Goal: Task Accomplishment & Management: Manage account settings

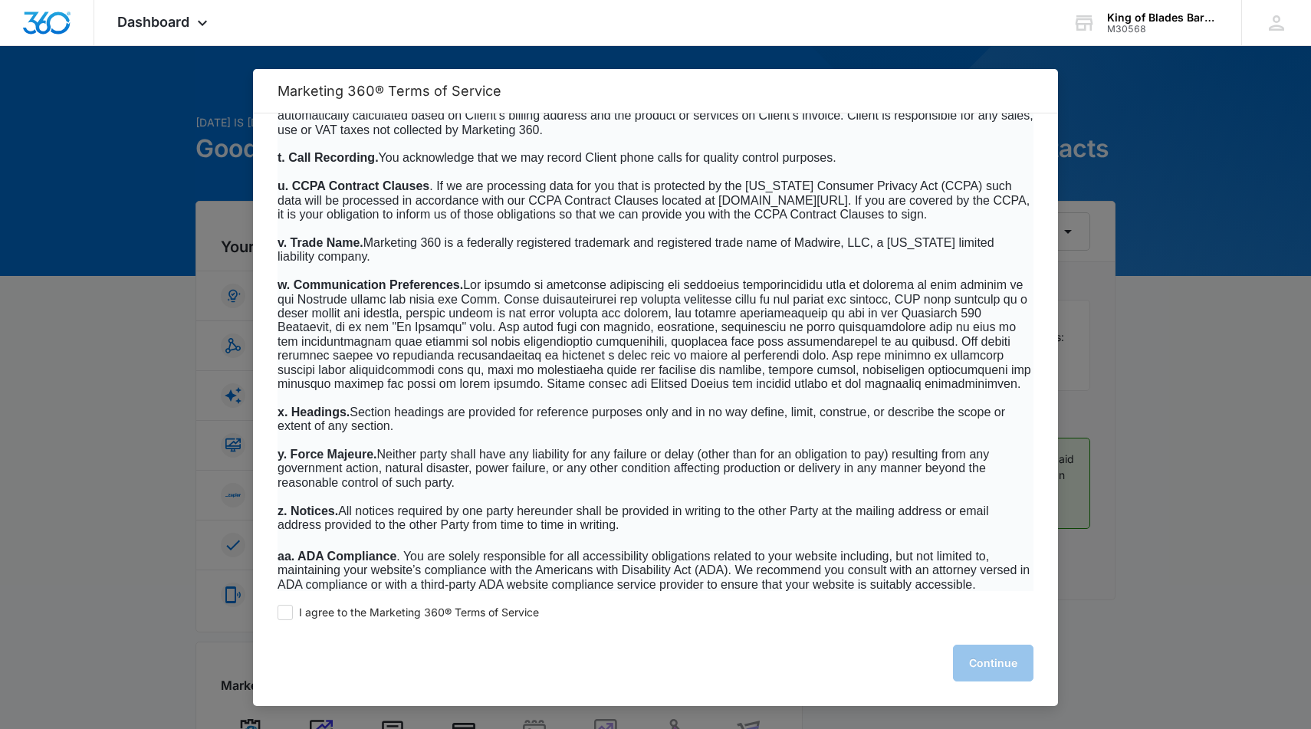
scroll to position [9645, 0]
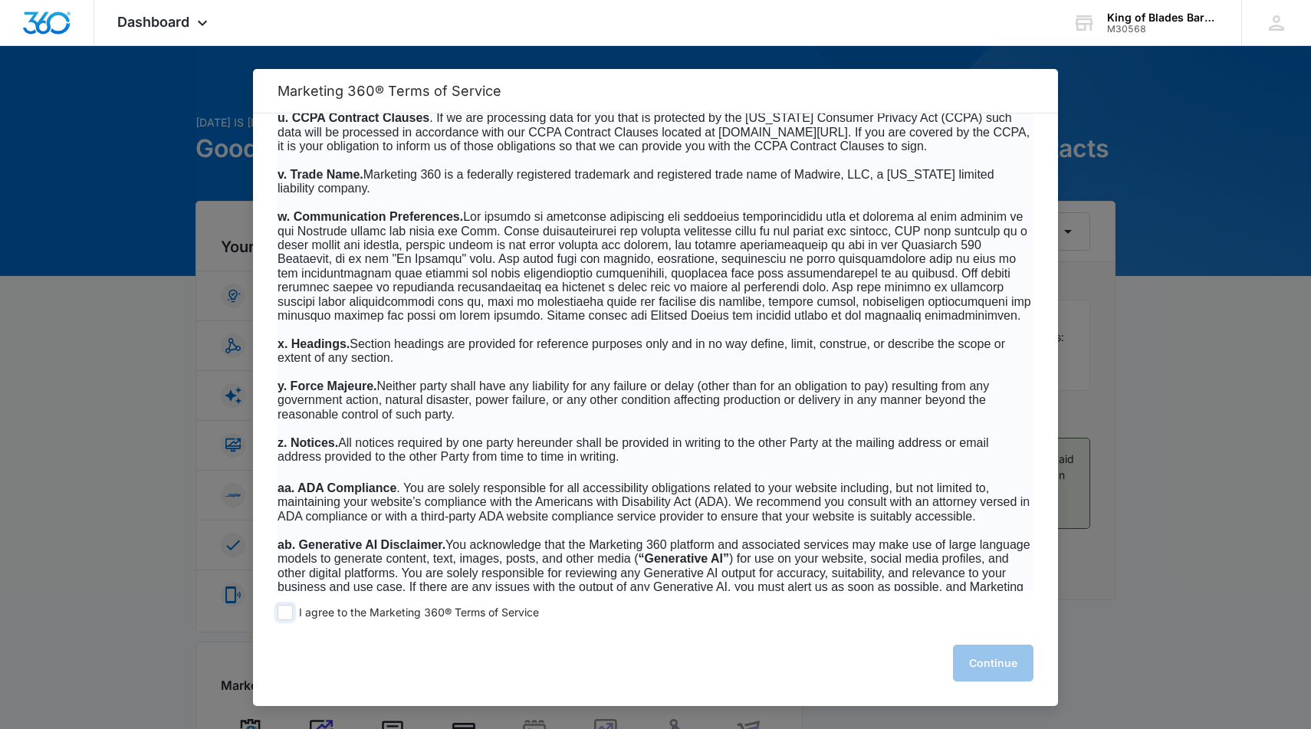
click at [285, 614] on span at bounding box center [285, 612] width 15 height 15
click at [285, 614] on input "I agree to the Marketing 360® Terms of Service" at bounding box center [285, 612] width 15 height 15
click at [285, 614] on span at bounding box center [285, 612] width 15 height 15
click at [285, 614] on input "I agree to the Marketing 360® Terms of Service" at bounding box center [285, 612] width 15 height 15
click at [285, 614] on span at bounding box center [285, 612] width 15 height 15
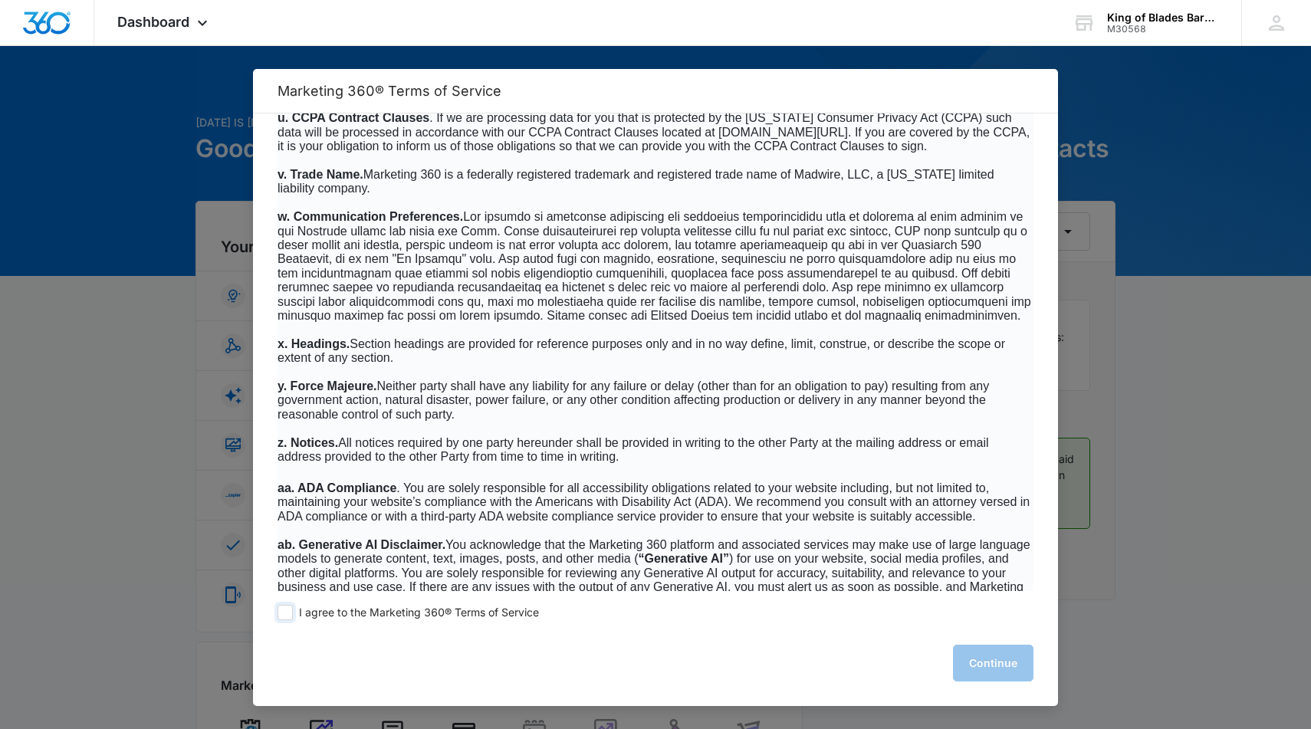
click at [285, 614] on input "I agree to the Marketing 360® Terms of Service" at bounding box center [285, 612] width 15 height 15
checkbox input "true"
click at [975, 660] on button "Continue" at bounding box center [993, 663] width 81 height 37
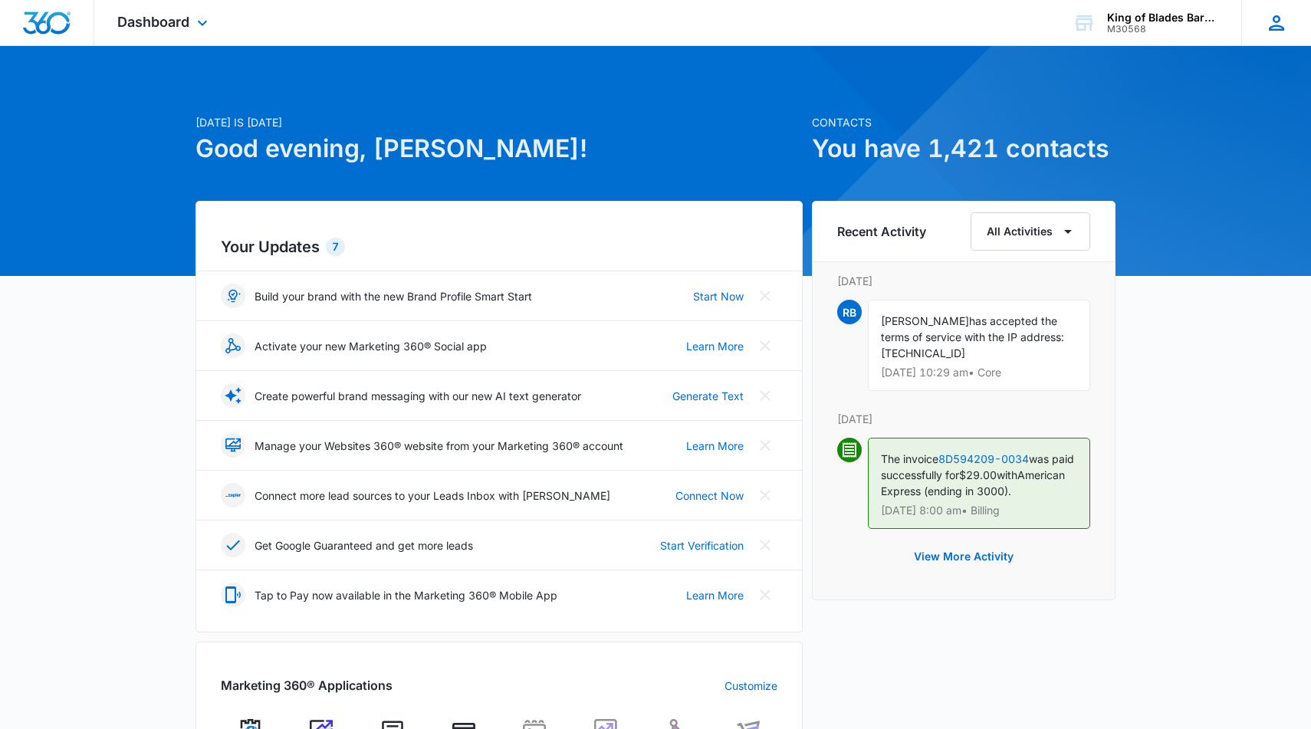
click at [1275, 13] on icon at bounding box center [1276, 23] width 23 height 23
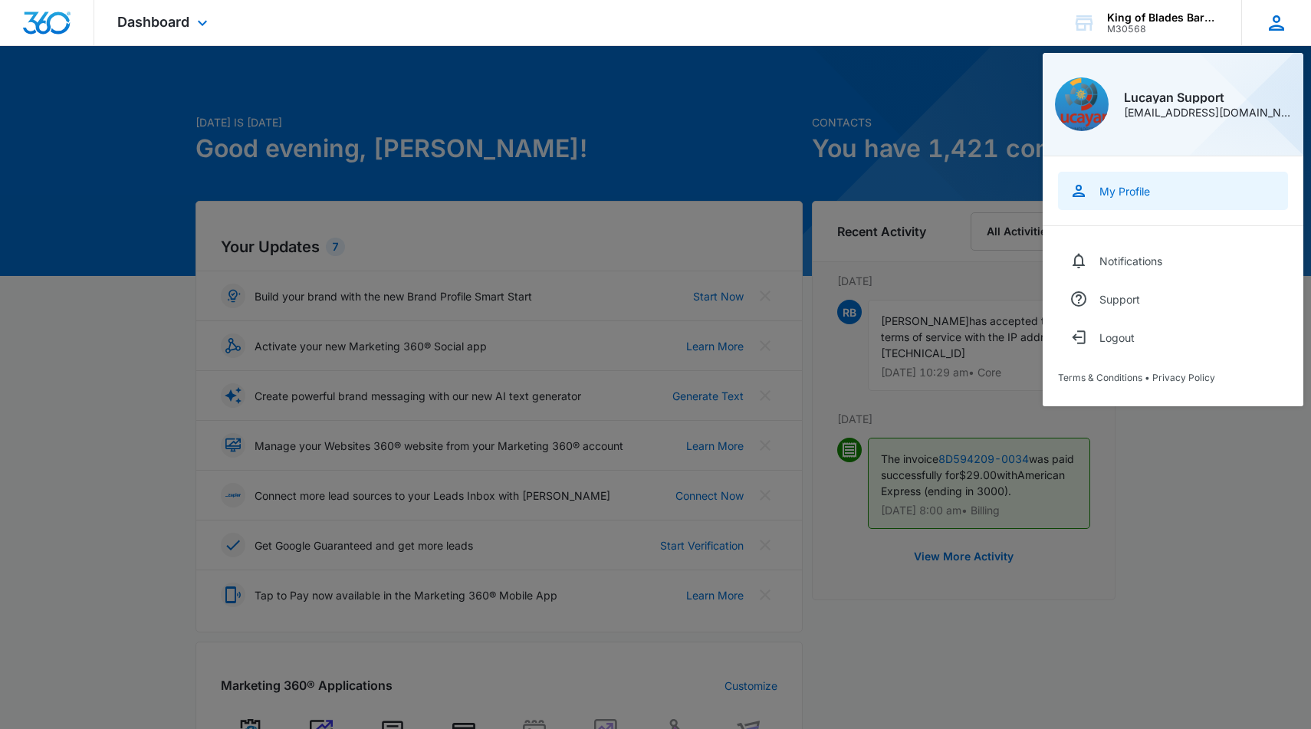
click at [1127, 198] on link "My Profile" at bounding box center [1173, 191] width 230 height 38
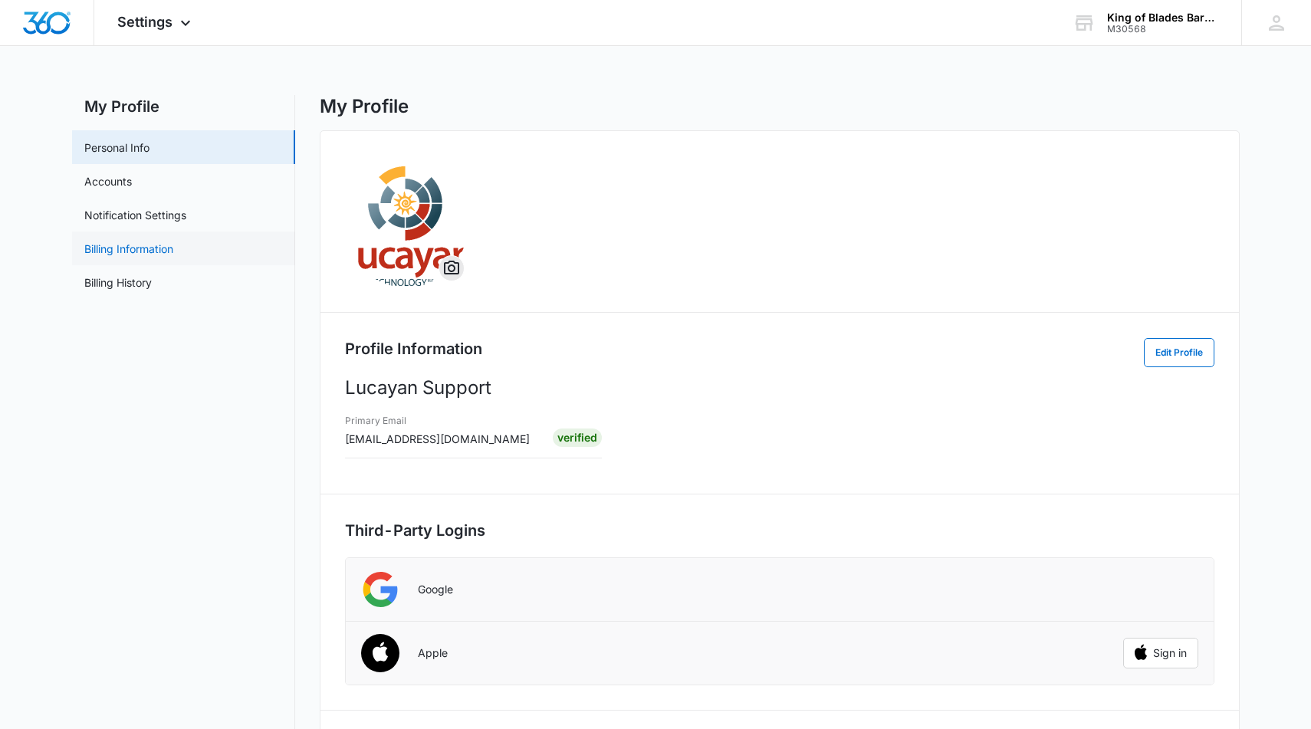
click at [159, 245] on link "Billing Information" at bounding box center [128, 249] width 89 height 16
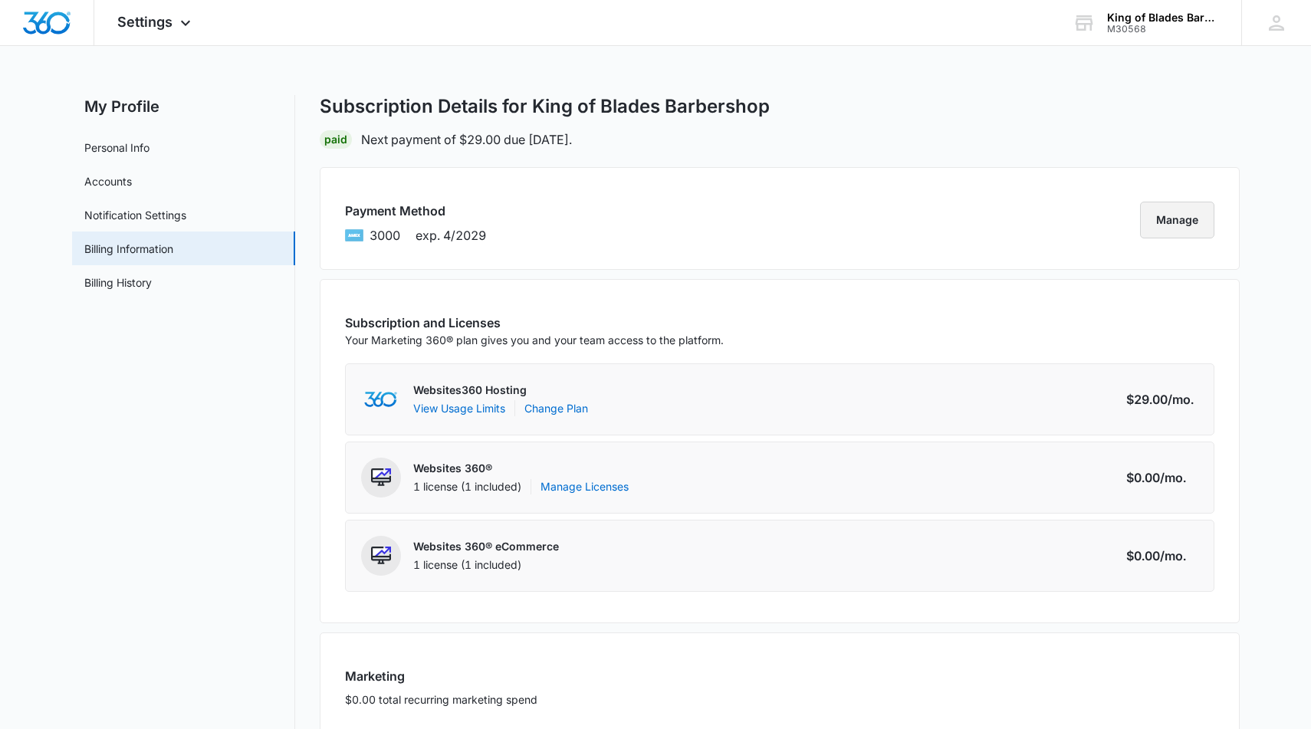
click at [1182, 216] on button "Manage" at bounding box center [1177, 220] width 74 height 37
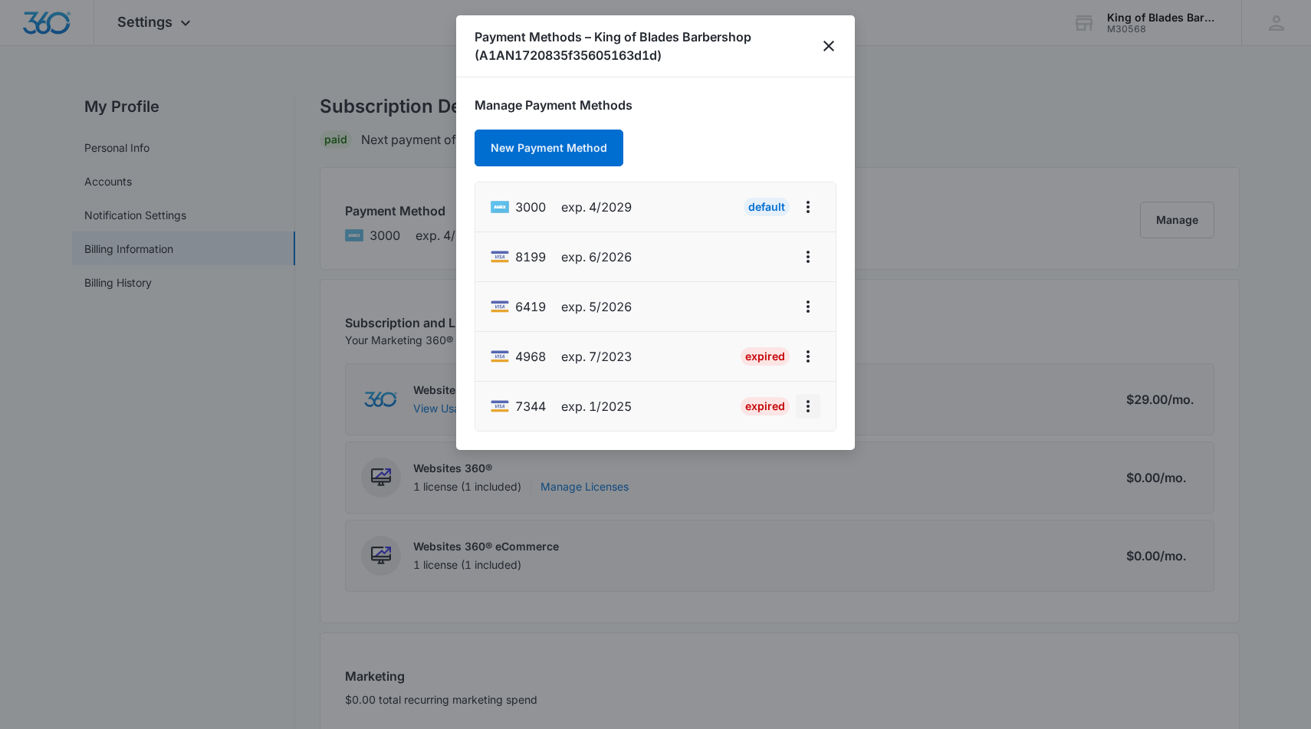
click at [812, 397] on icon "actions.viewMore" at bounding box center [808, 406] width 18 height 18
click at [804, 301] on icon "actions.viewMore" at bounding box center [808, 307] width 18 height 18
click at [804, 409] on icon "actions.viewMore" at bounding box center [808, 406] width 18 height 18
click at [740, 339] on div "Edit Card" at bounding box center [747, 340] width 72 height 11
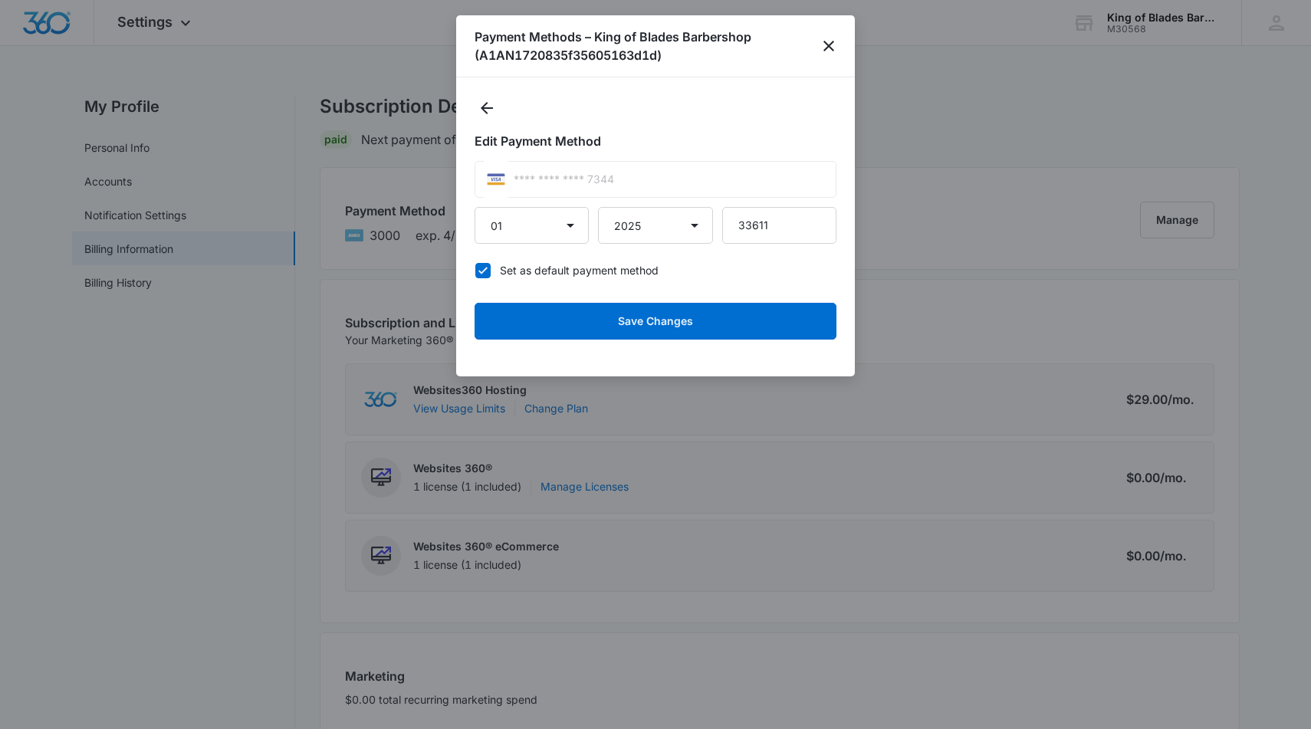
click at [597, 189] on div "**** **** **** 7344" at bounding box center [656, 179] width 362 height 37
click at [485, 104] on icon "Back" at bounding box center [487, 108] width 12 height 12
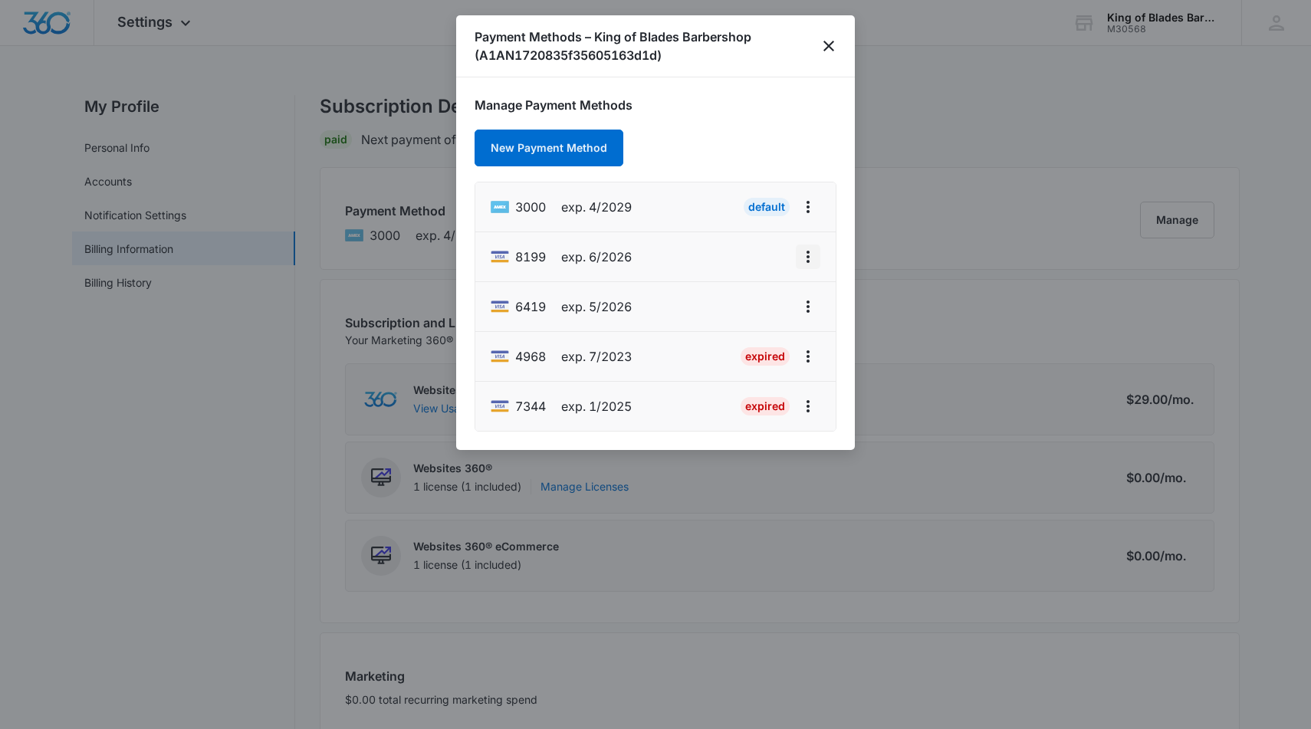
click at [808, 256] on icon "actions.viewMore" at bounding box center [808, 257] width 3 height 12
click at [776, 308] on button "Edit Card" at bounding box center [755, 299] width 127 height 23
select select "6"
select select "2026"
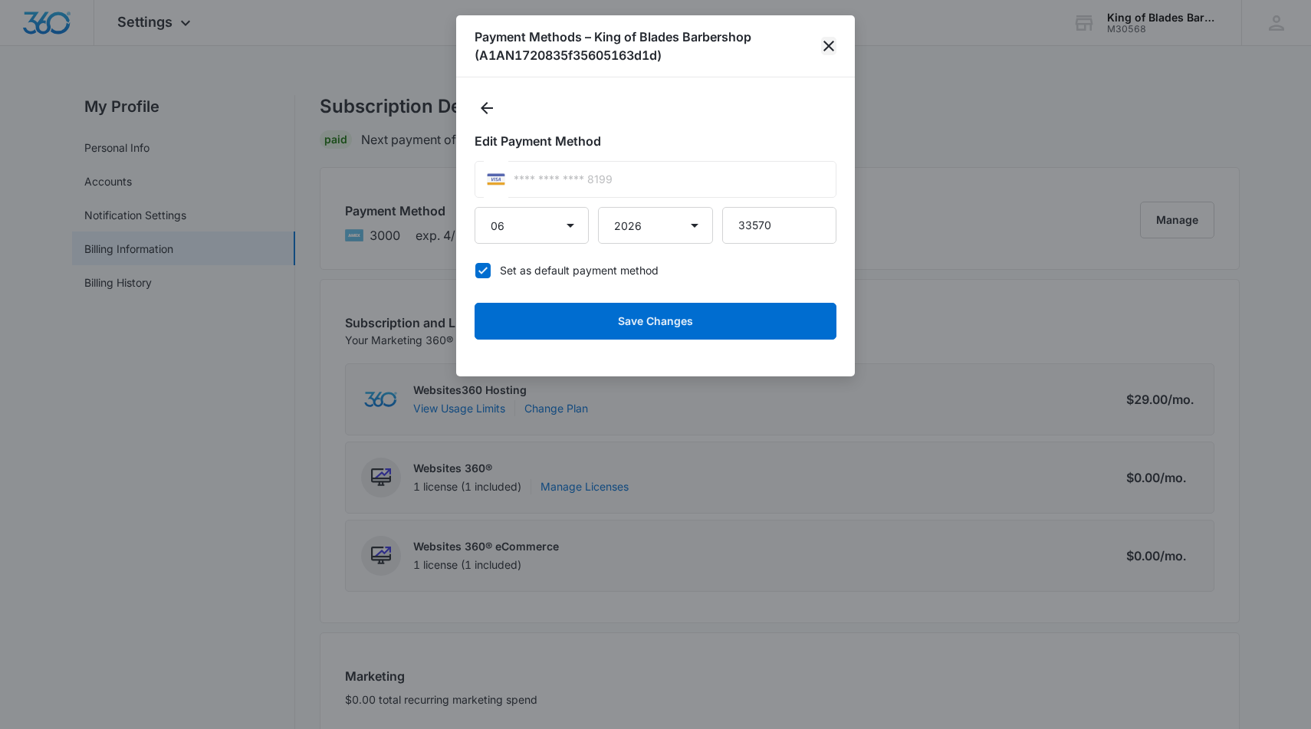
click at [826, 44] on icon "close" at bounding box center [829, 46] width 18 height 18
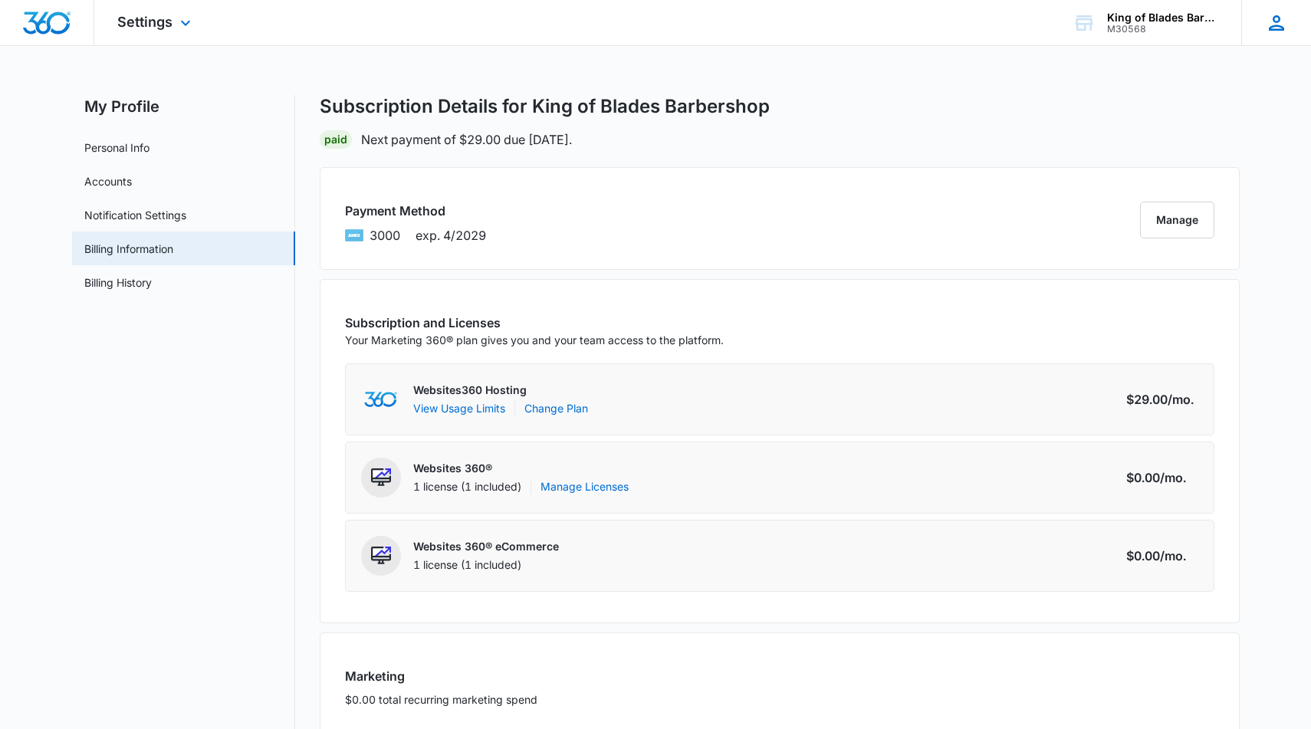
click at [1271, 15] on icon at bounding box center [1276, 23] width 23 height 23
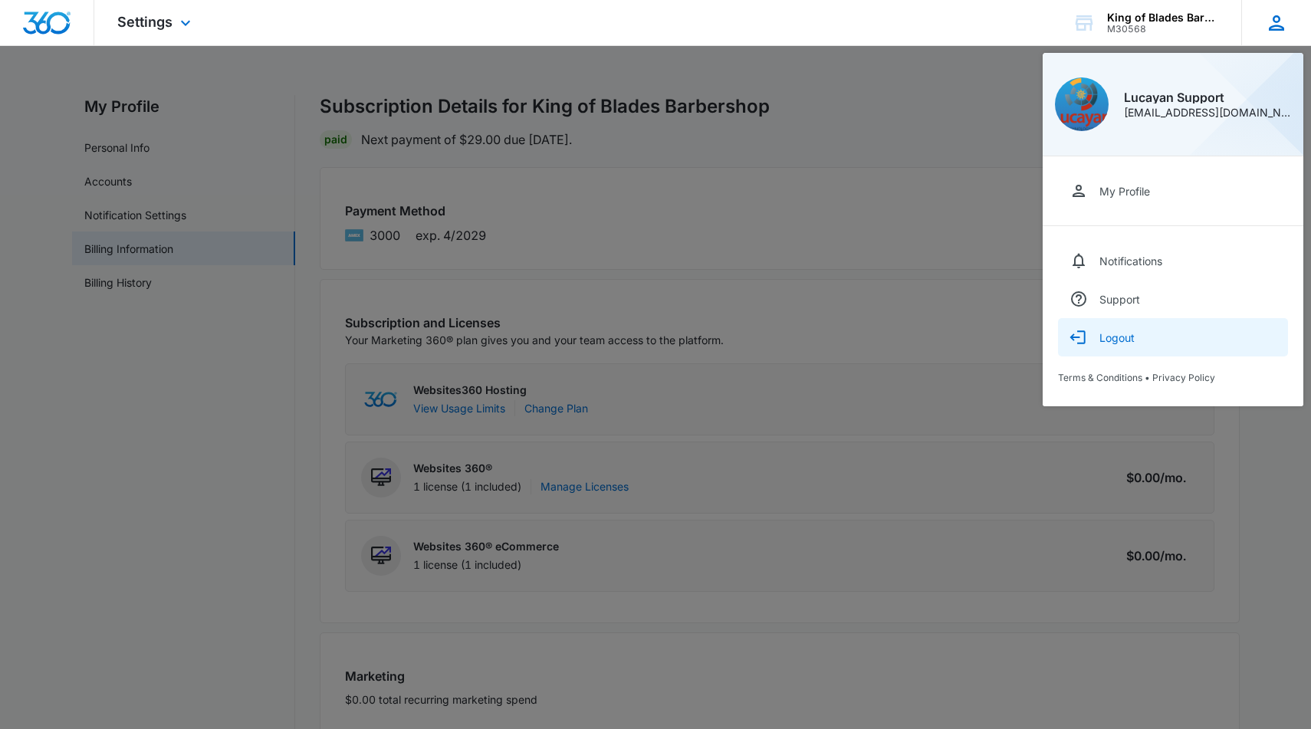
click at [1117, 346] on button "Logout" at bounding box center [1173, 337] width 230 height 38
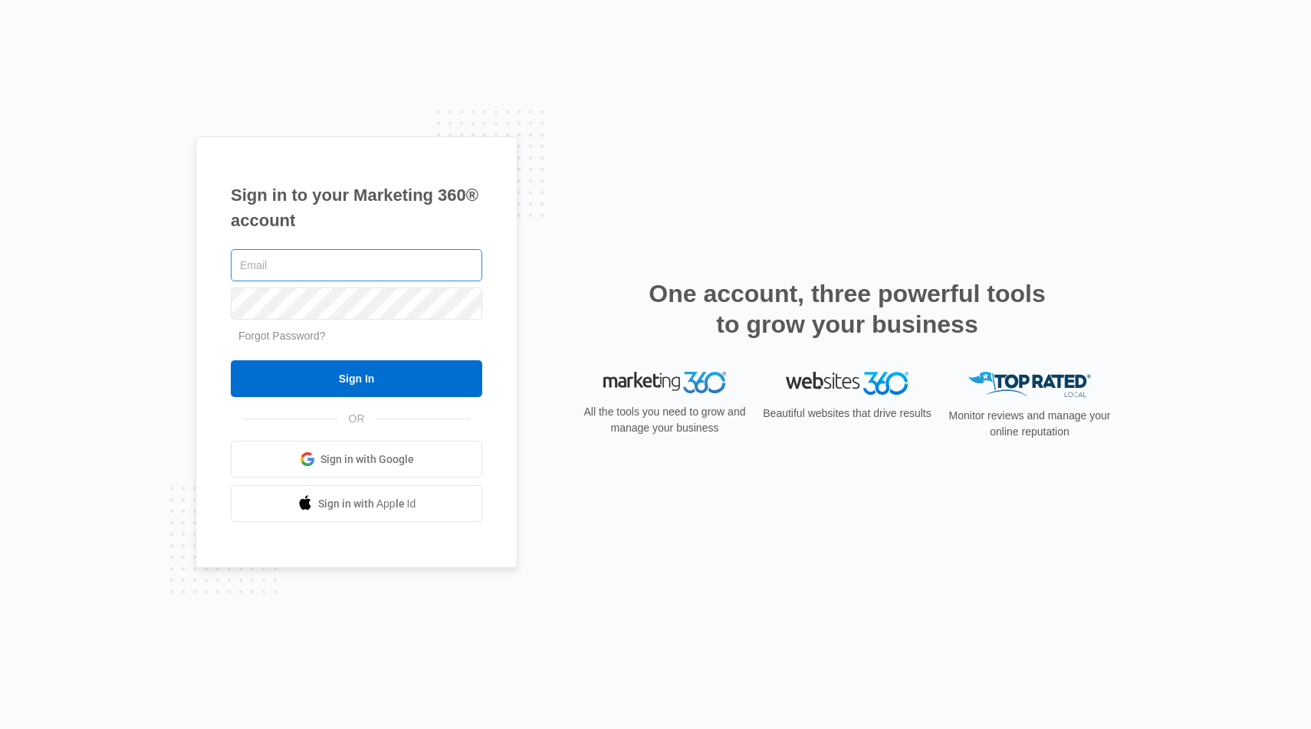
click at [350, 253] on input "text" at bounding box center [357, 265] width 252 height 32
type input "[EMAIL_ADDRESS][DOMAIN_NAME]"
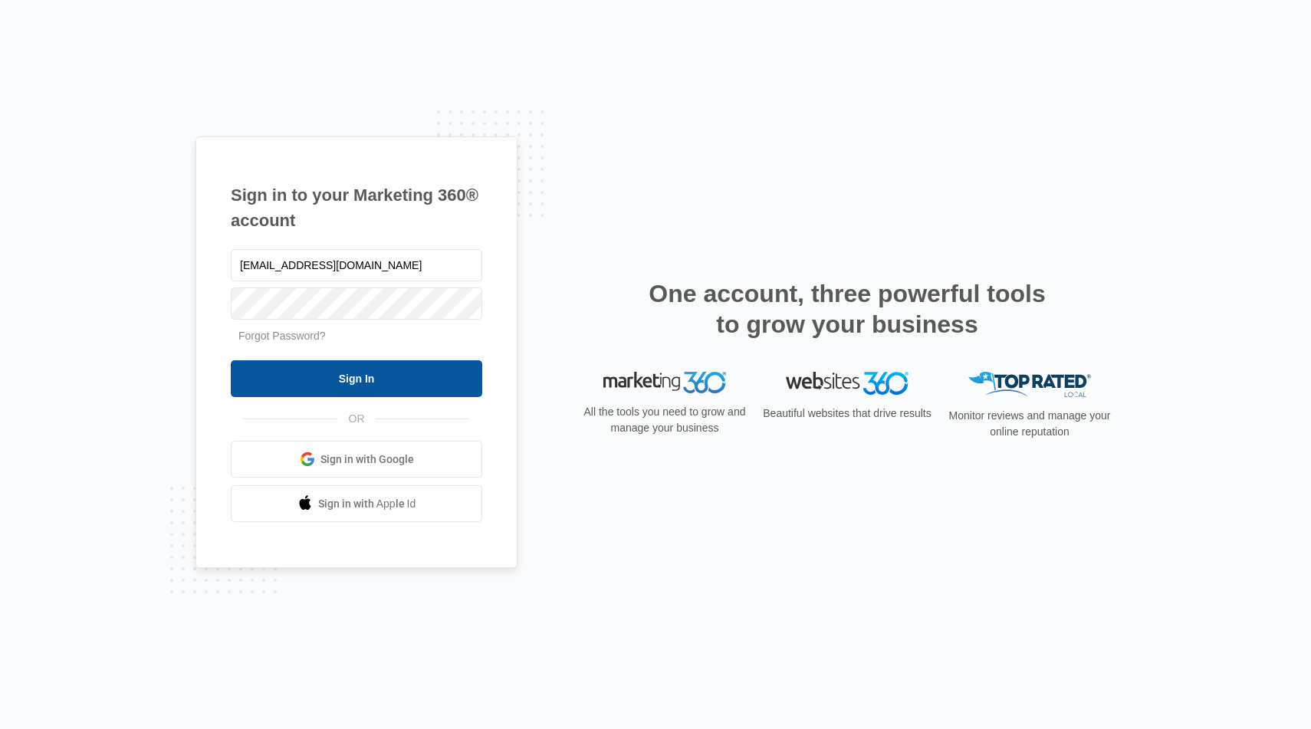
click at [451, 382] on input "Sign In" at bounding box center [357, 378] width 252 height 37
